Goal: Check status: Check status

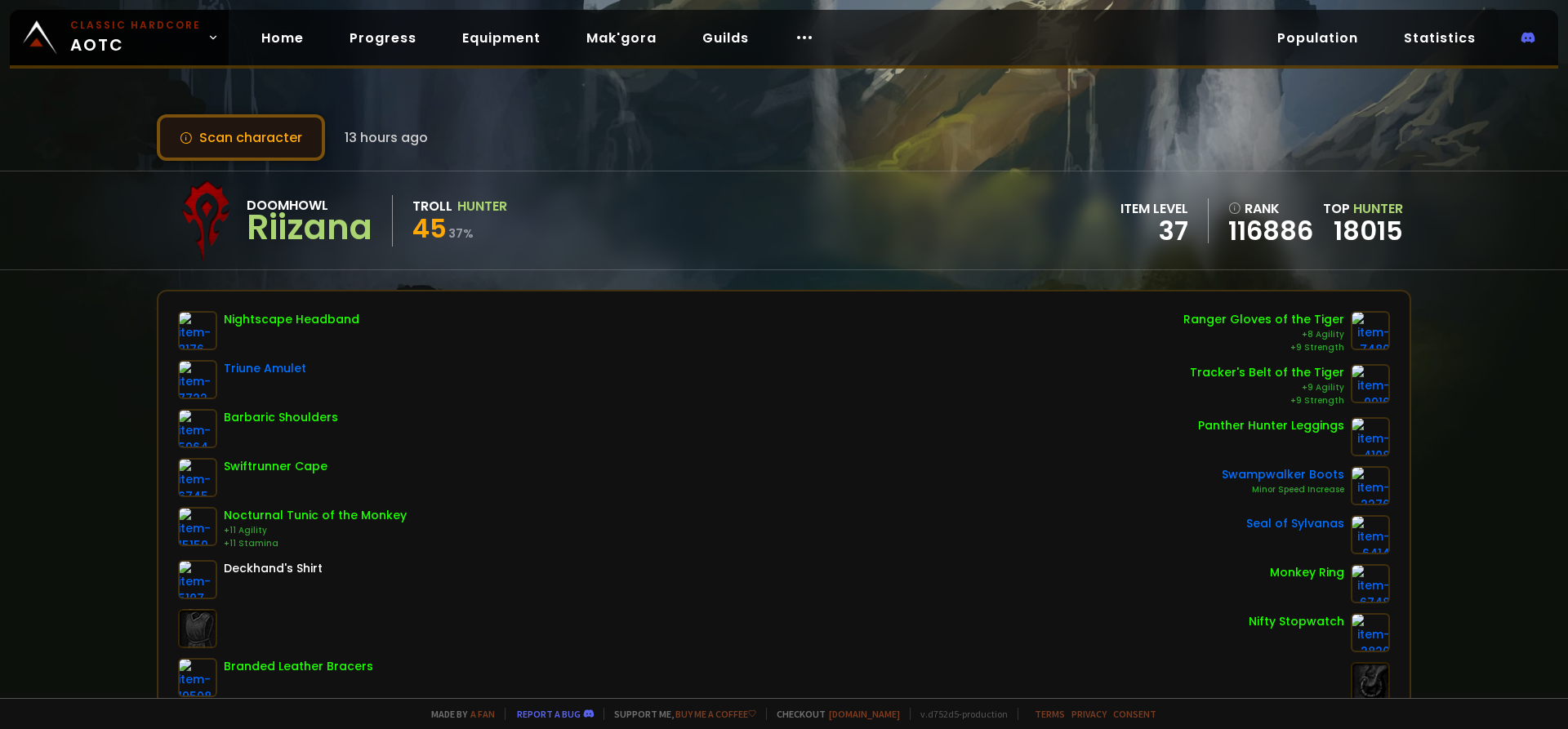
click at [218, 120] on button "Scan character" at bounding box center [240, 138] width 168 height 47
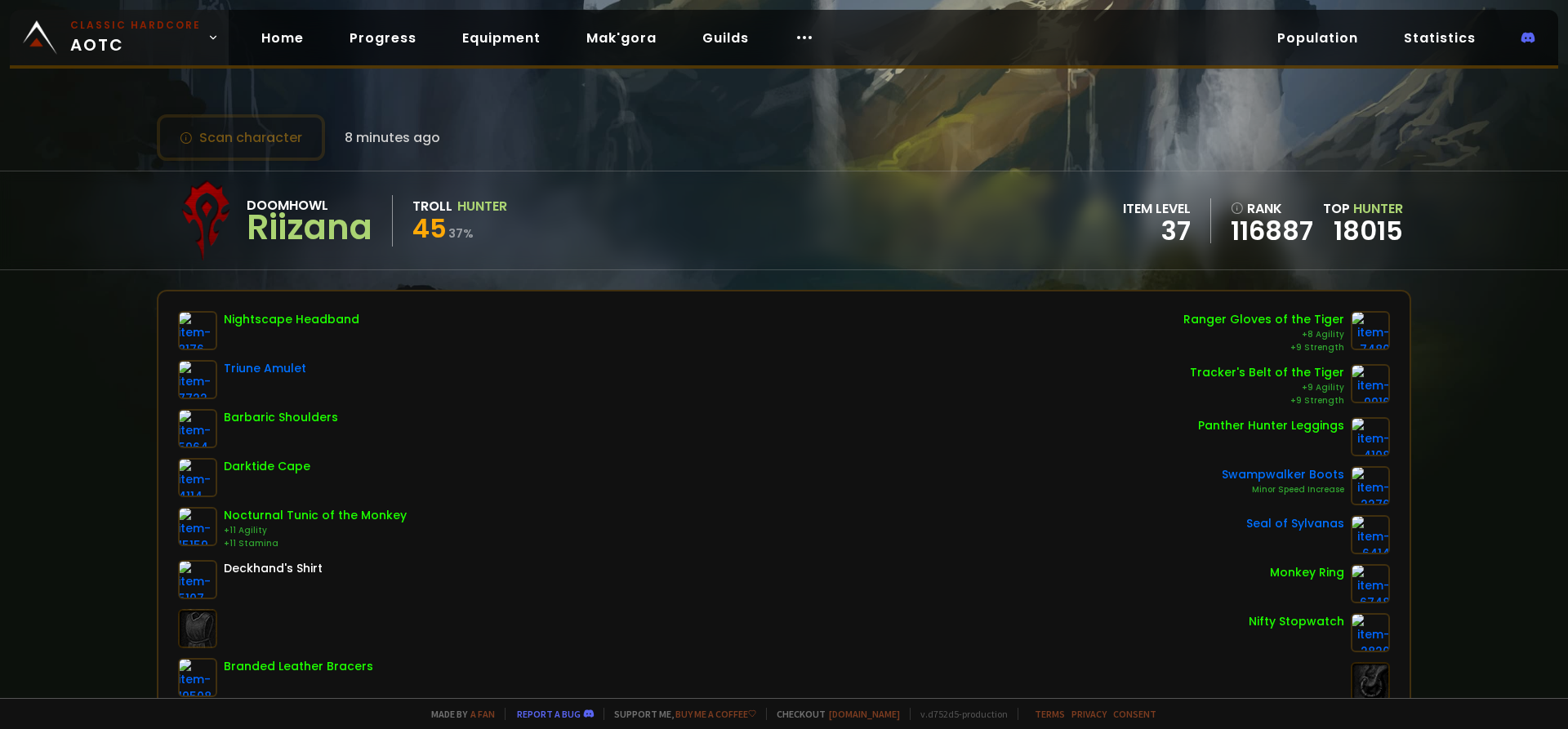
click at [133, 21] on small "Classic Hardcore" at bounding box center [135, 25] width 130 height 14
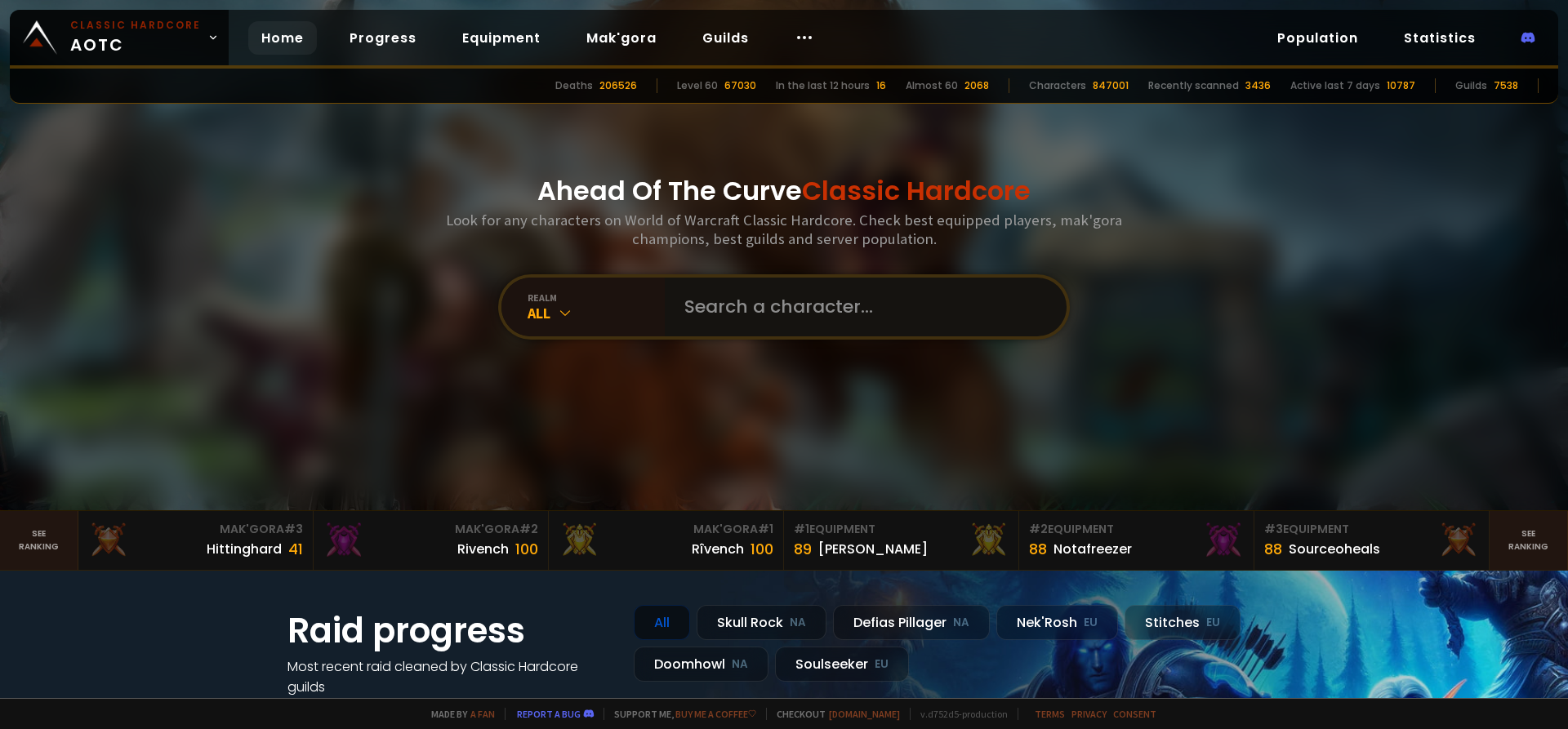
click at [788, 311] on input "text" at bounding box center [860, 307] width 372 height 58
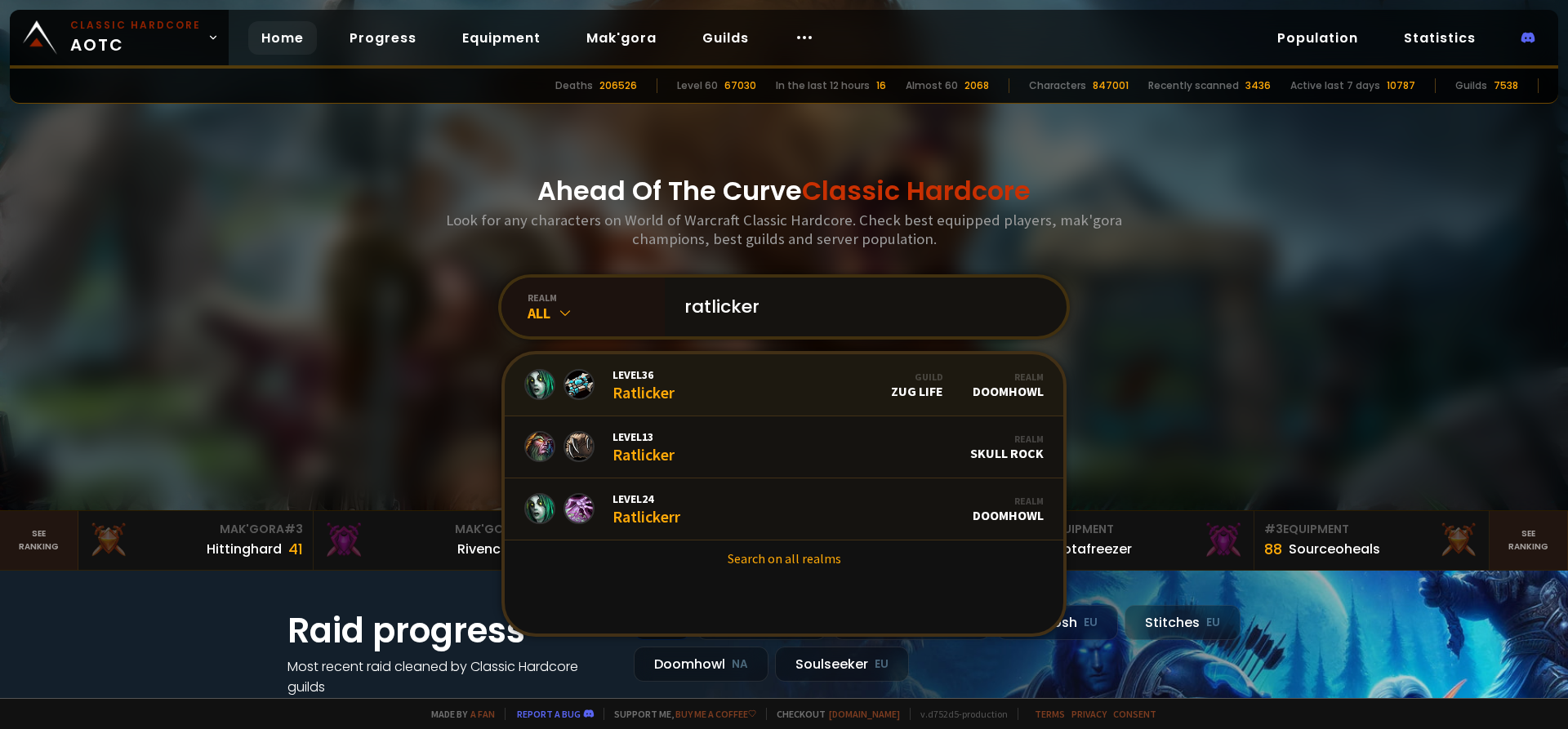
type input "ratlicker"
click at [727, 378] on link "Level 36 Ratlicker Guild Zug Life Realm Doomhowl" at bounding box center [783, 385] width 558 height 62
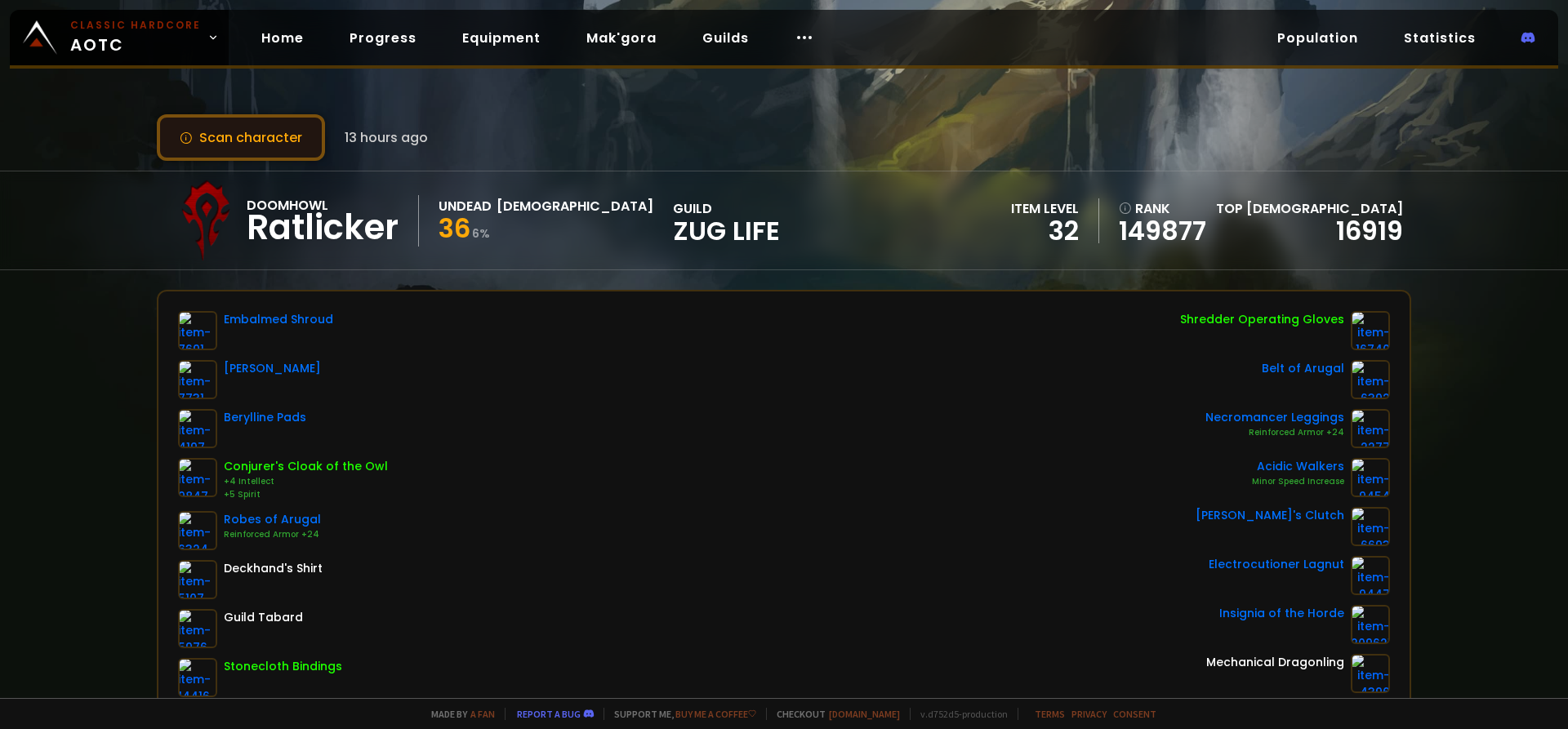
click at [290, 147] on button "Scan character" at bounding box center [240, 138] width 168 height 47
